Goal: Check status: Check status

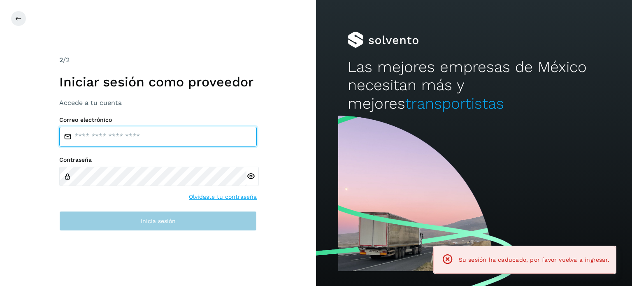
type input "**********"
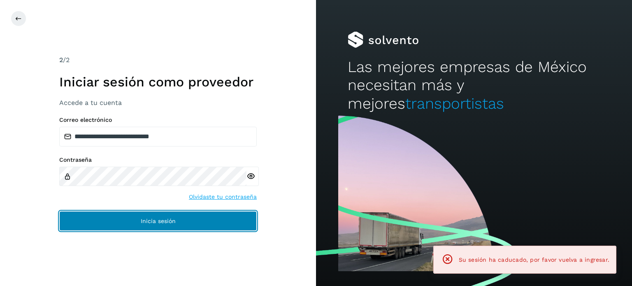
click at [135, 215] on button "Inicia sesión" at bounding box center [158, 221] width 198 height 20
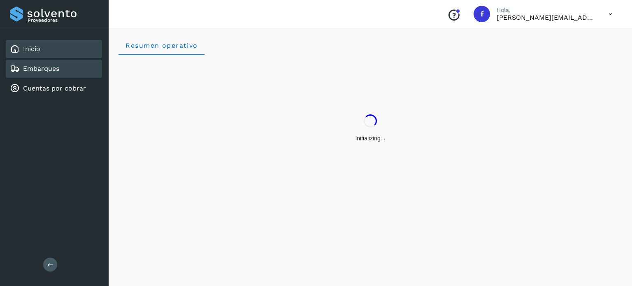
click at [43, 66] on link "Embarques" at bounding box center [41, 69] width 36 height 8
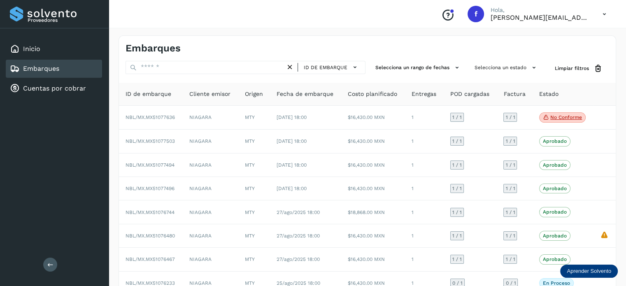
click at [504, 59] on div "Embarques ID de embarque Selecciona un rango de fechas Selecciona un estado Lim…" at bounding box center [368, 203] width 498 height 336
click at [502, 65] on button "Selecciona un estado" at bounding box center [506, 68] width 70 height 14
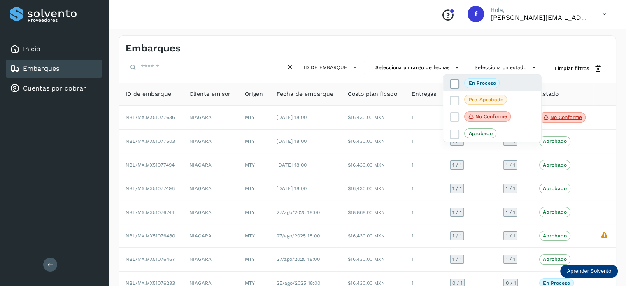
click at [495, 78] on span "En proceso" at bounding box center [481, 83] width 35 height 10
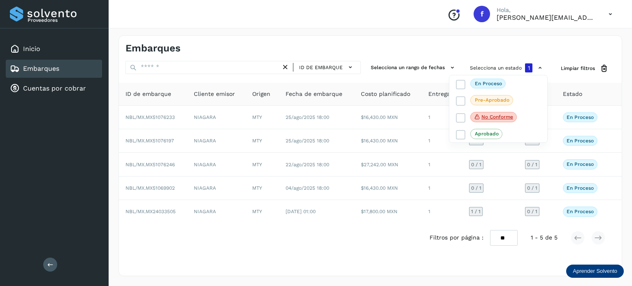
click at [349, 35] on div at bounding box center [316, 143] width 632 height 286
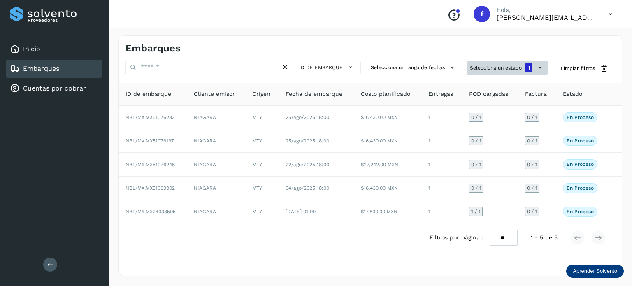
click at [533, 63] on button "Selecciona un estado 1" at bounding box center [507, 68] width 81 height 14
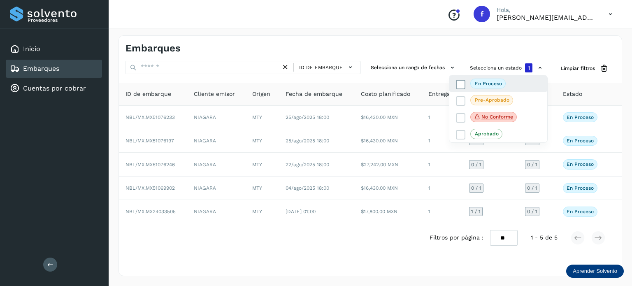
click at [481, 81] on p "En proceso" at bounding box center [488, 84] width 27 height 6
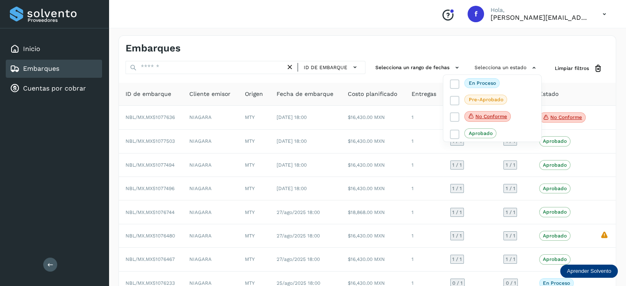
click at [493, 50] on div at bounding box center [313, 143] width 626 height 286
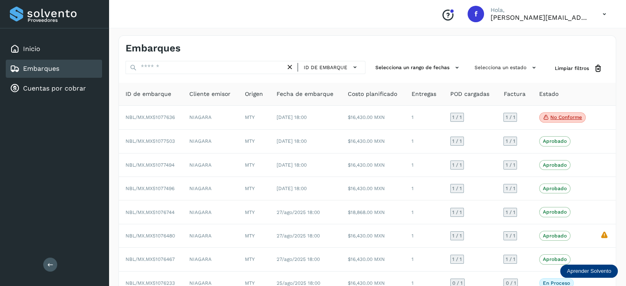
click at [391, 19] on div "Conoce nuestros beneficios [PERSON_NAME], [PERSON_NAME][EMAIL_ADDRESS][PERSON_N…" at bounding box center [367, 14] width 517 height 28
